Goal: Information Seeking & Learning: Learn about a topic

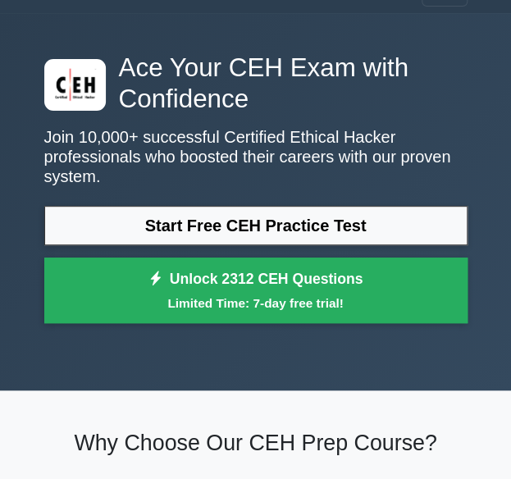
scroll to position [37, 0]
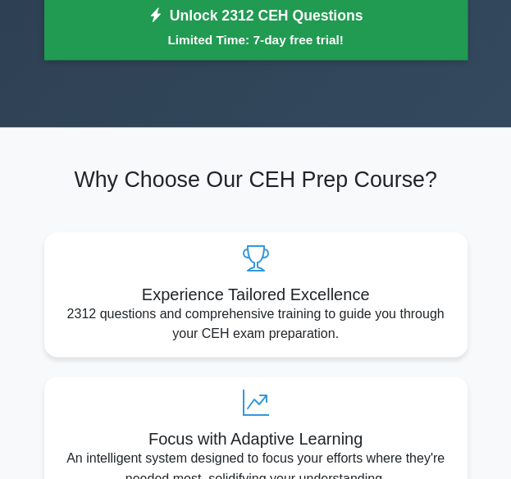
scroll to position [302, 0]
